Goal: Information Seeking & Learning: Learn about a topic

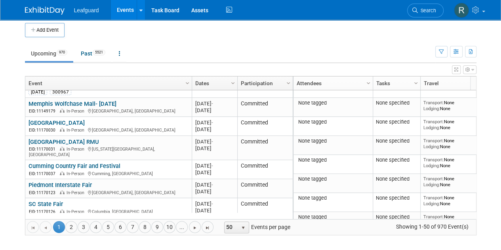
scroll to position [178, 0]
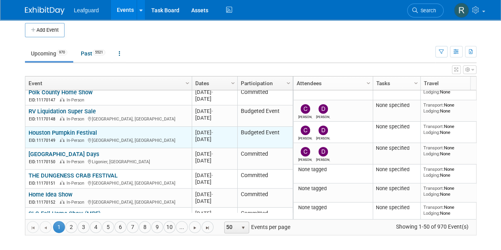
click at [67, 129] on link "Houston Pumpkin Festival" at bounding box center [63, 132] width 69 height 7
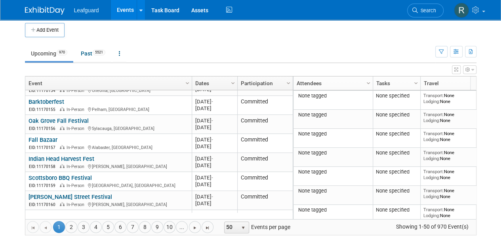
scroll to position [860, 0]
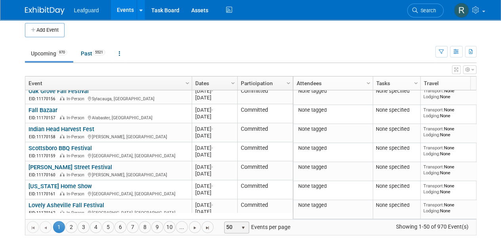
click at [241, 225] on span "select" at bounding box center [243, 228] width 6 height 6
click at [230, 214] on li "100" at bounding box center [232, 215] width 23 height 11
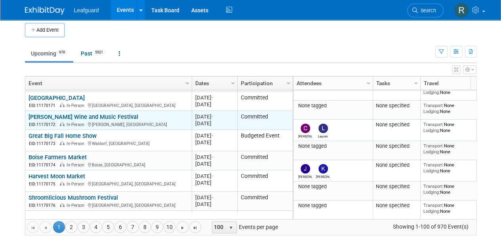
click at [88, 113] on link "[PERSON_NAME] Wine and Music Festival" at bounding box center [84, 116] width 110 height 7
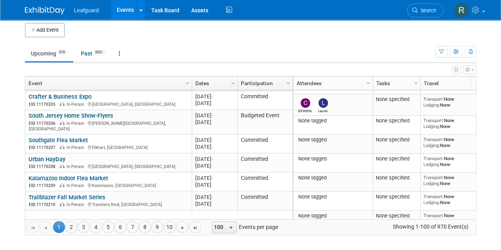
scroll to position [1830, 0]
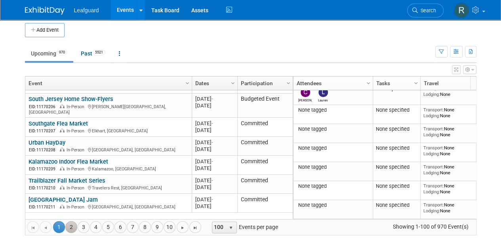
click at [72, 226] on link "2" at bounding box center [71, 227] width 12 height 12
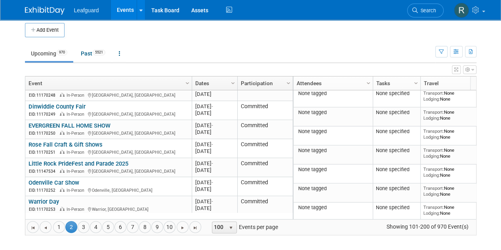
scroll to position [244, 0]
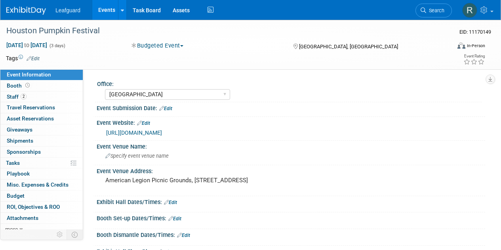
select select "[GEOGRAPHIC_DATA]"
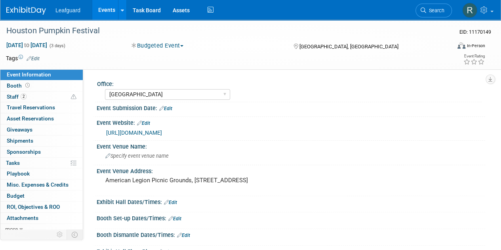
click at [174, 136] on div "https://englert2-my.sharepoint.com/personal/cstackpole_leafguard_com/Documents/…" at bounding box center [292, 132] width 373 height 9
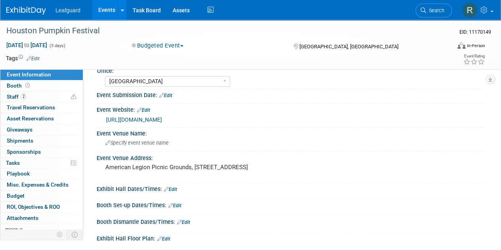
scroll to position [7, 0]
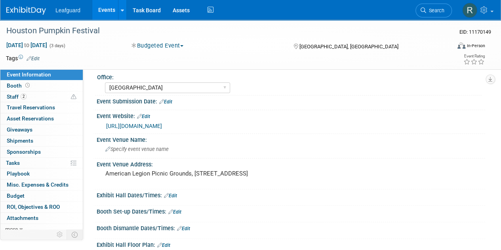
click at [152, 127] on link "https://englert2-my.sharepoint.com/personal/cstackpole_leafguard_com/Documents/…" at bounding box center [134, 126] width 56 height 6
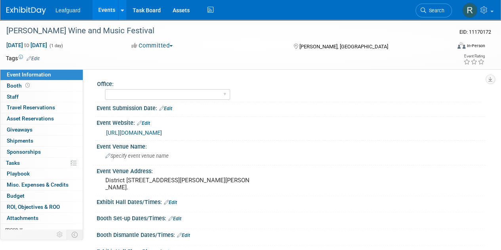
click at [206, 136] on div "[URL][DOMAIN_NAME]" at bounding box center [292, 132] width 373 height 9
click at [162, 130] on link "[URL][DOMAIN_NAME]" at bounding box center [134, 133] width 56 height 6
